Goal: Transaction & Acquisition: Purchase product/service

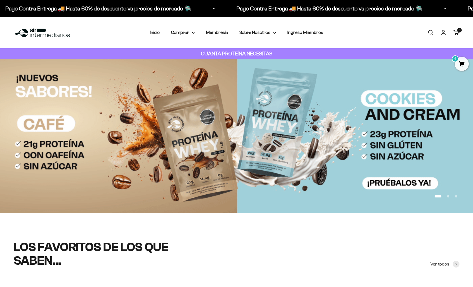
click at [457, 33] on link "Carrito 5 artículos 5" at bounding box center [456, 32] width 6 height 6
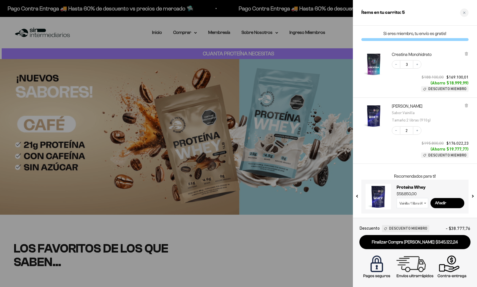
click at [194, 25] on div at bounding box center [238, 143] width 477 height 287
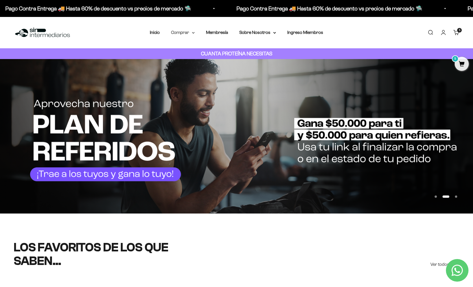
click at [184, 34] on summary "Comprar" at bounding box center [183, 32] width 24 height 7
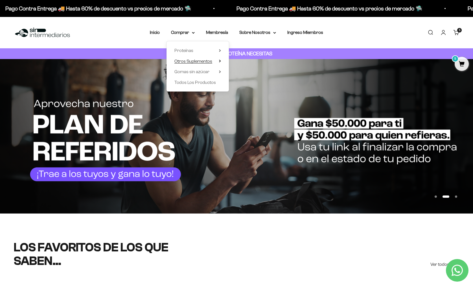
click at [190, 62] on span "Otros Suplementos" at bounding box center [193, 61] width 38 height 5
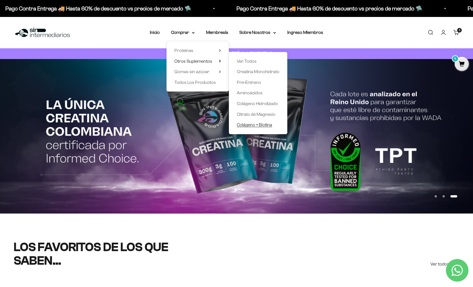
click at [264, 125] on span "Colágeno + Biotina" at bounding box center [254, 124] width 35 height 5
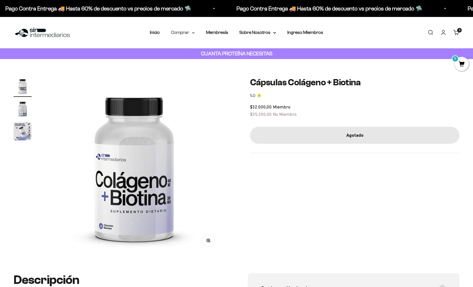
click at [191, 35] on summary "Comprar" at bounding box center [183, 32] width 24 height 7
click at [193, 71] on span "Gomas sin azúcar" at bounding box center [191, 71] width 35 height 5
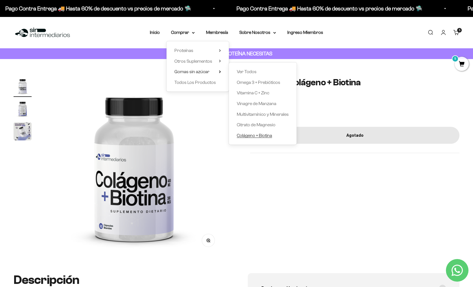
click at [249, 133] on span "Colágeno + Biotina" at bounding box center [254, 135] width 35 height 5
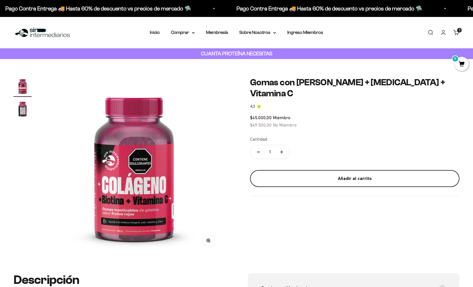
click at [332, 175] on div "Añadir al carrito" at bounding box center [354, 178] width 187 height 7
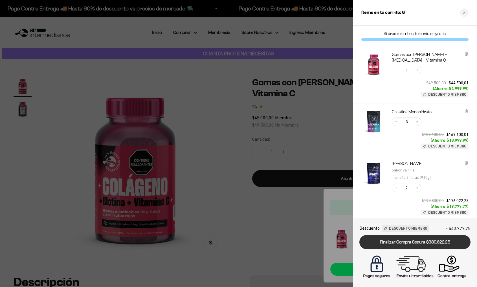
click at [426, 242] on link "Finalizar Compra Segura $389.622,25" at bounding box center [415, 242] width 111 height 14
